Goal: Find contact information: Obtain details needed to contact an individual or organization

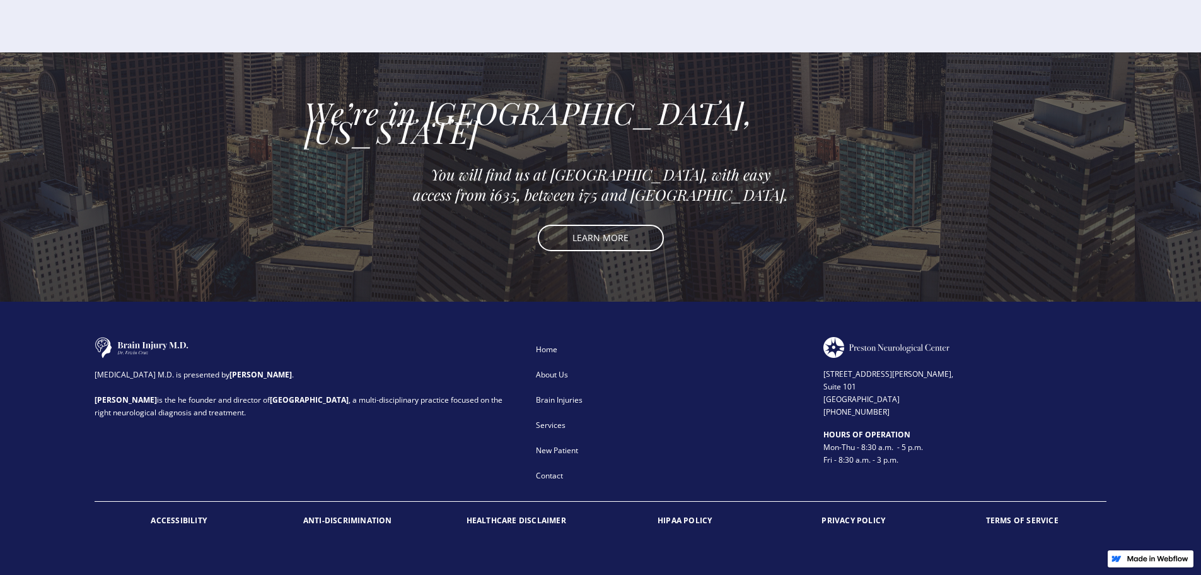
scroll to position [2822, 0]
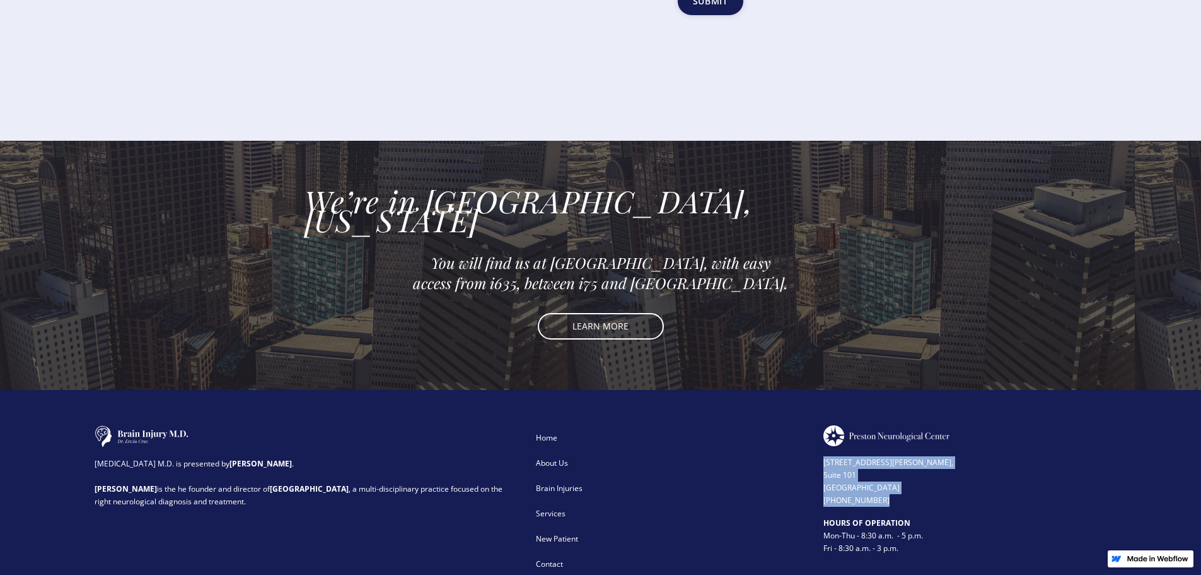
drag, startPoint x: 892, startPoint y: 415, endPoint x: 823, endPoint y: 369, distance: 82.7
click at [503, 446] on div "[STREET_ADDRESS][PERSON_NAME] (972) 503-2780" at bounding box center [965, 476] width 283 height 61
copy div "[STREET_ADDRESS][PERSON_NAME] (972) 503-2780"
click at [340, 285] on div "We’re in [GEOGRAPHIC_DATA], [US_STATE] You will find us at [GEOGRAPHIC_DATA], w…" at bounding box center [601, 265] width 593 height 249
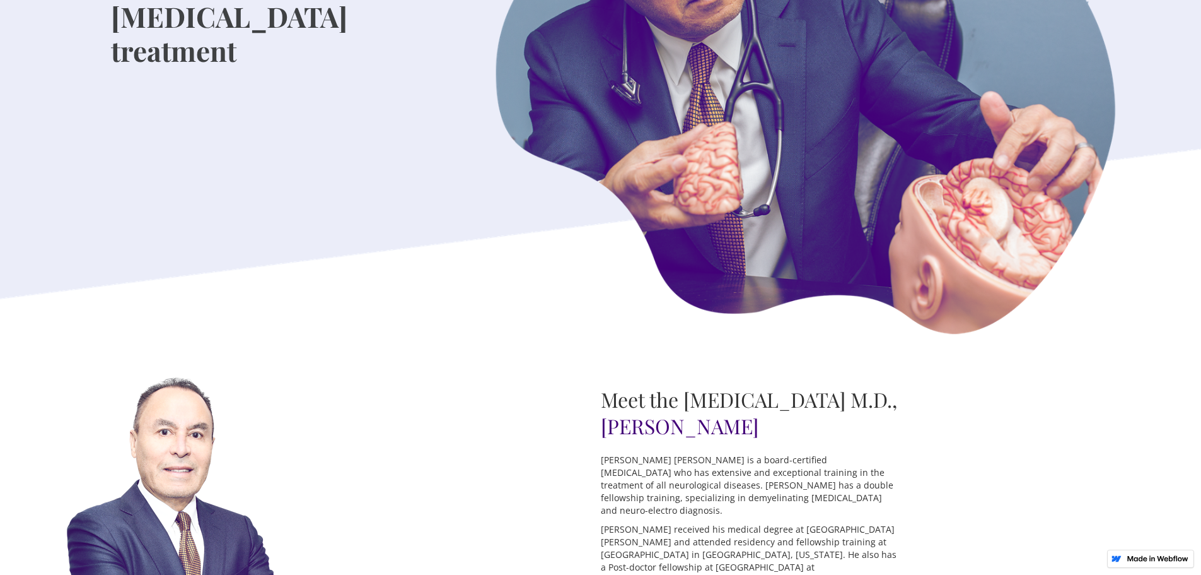
scroll to position [0, 0]
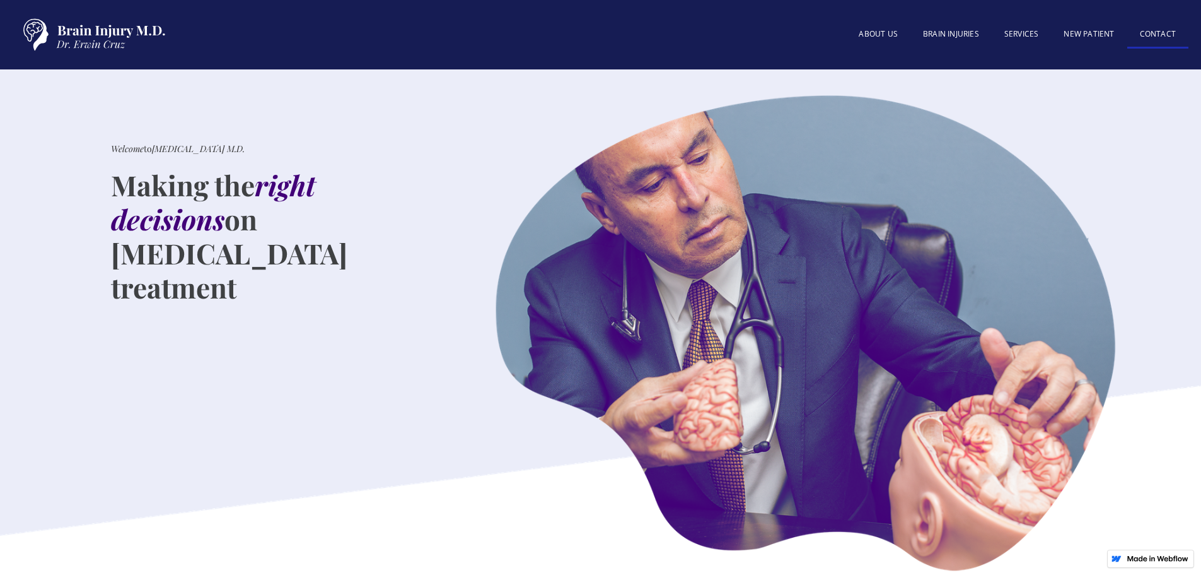
click at [503, 36] on link "Contact" at bounding box center [1158, 34] width 61 height 27
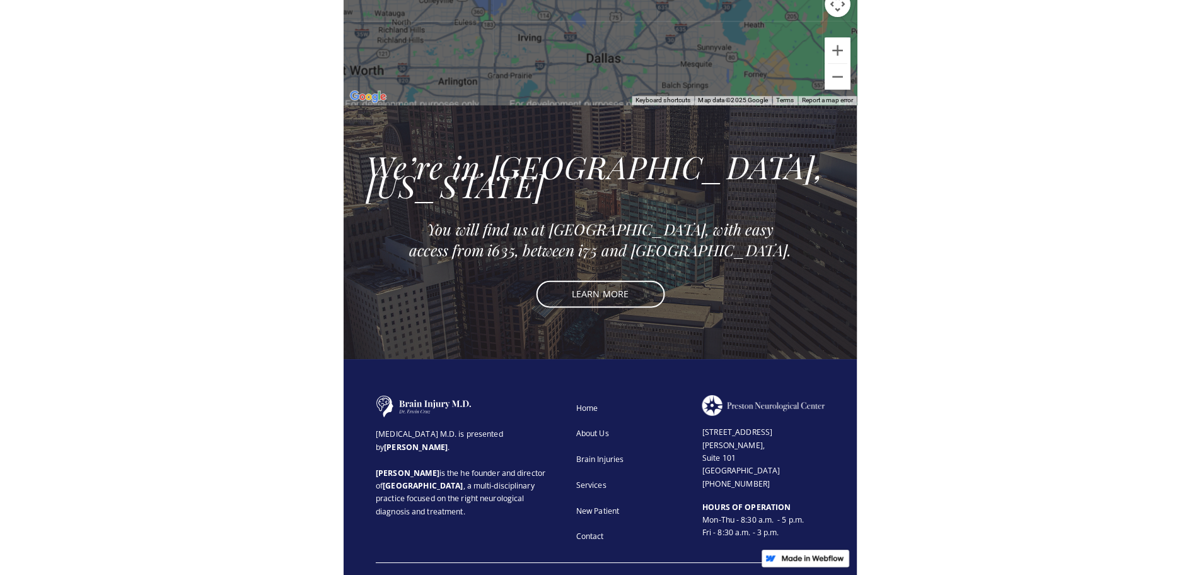
scroll to position [1104, 0]
